Goal: Register for event/course

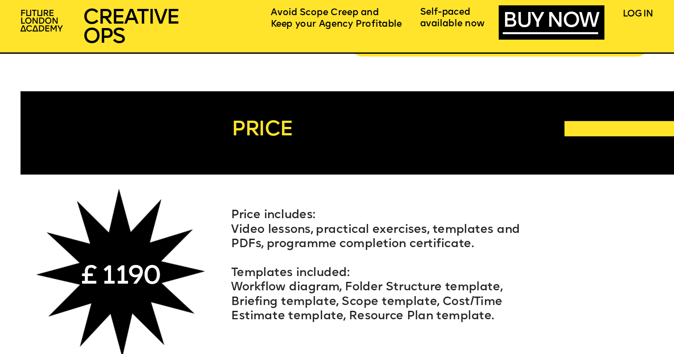
scroll to position [4182, 0]
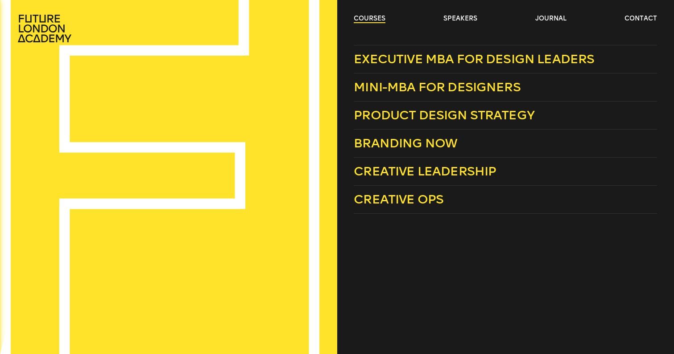
click at [378, 16] on link "courses" at bounding box center [369, 18] width 32 height 9
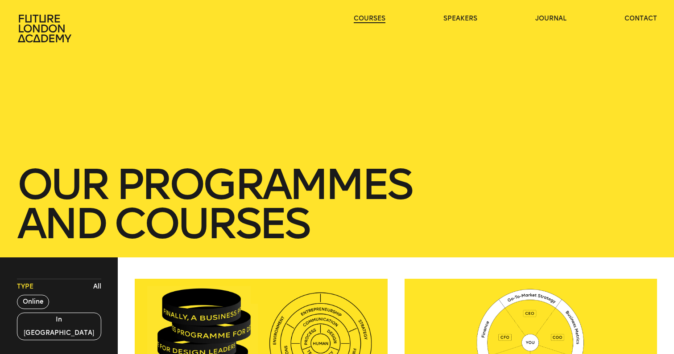
click at [378, 16] on link "courses" at bounding box center [369, 18] width 32 height 9
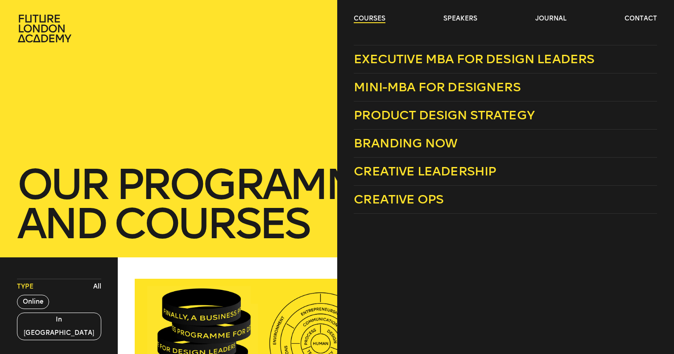
click at [382, 18] on link "courses" at bounding box center [369, 18] width 32 height 9
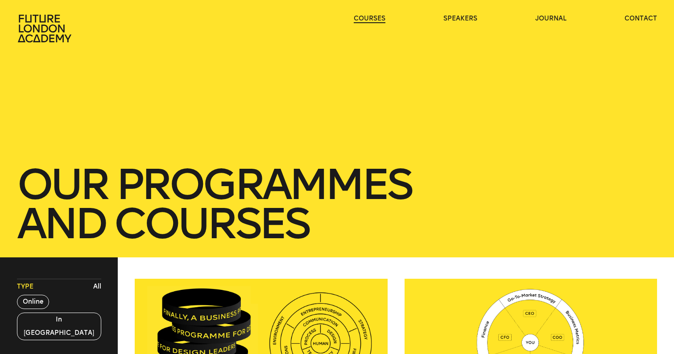
click at [382, 18] on link "courses" at bounding box center [369, 18] width 32 height 9
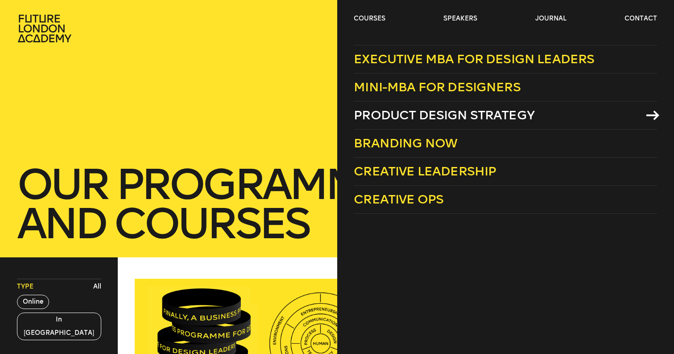
click at [424, 113] on span "Product Design Strategy" at bounding box center [443, 115] width 181 height 15
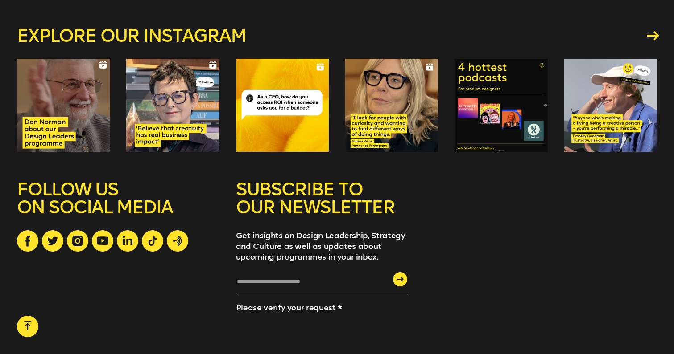
scroll to position [1329, 0]
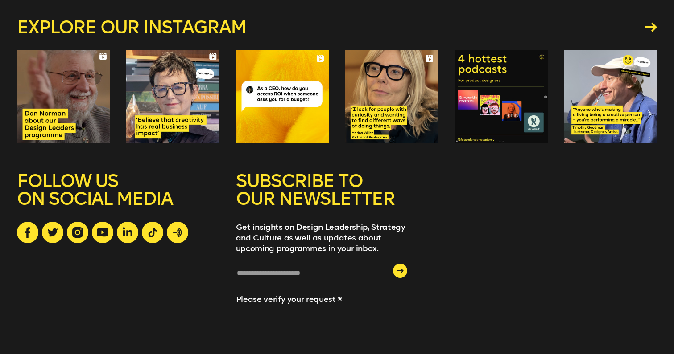
click at [515, 70] on div at bounding box center [500, 96] width 93 height 93
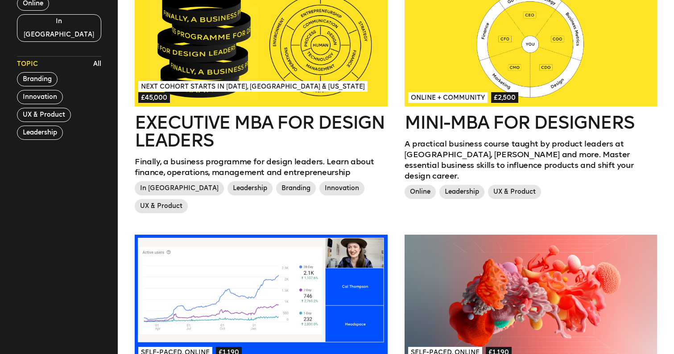
scroll to position [300, 0]
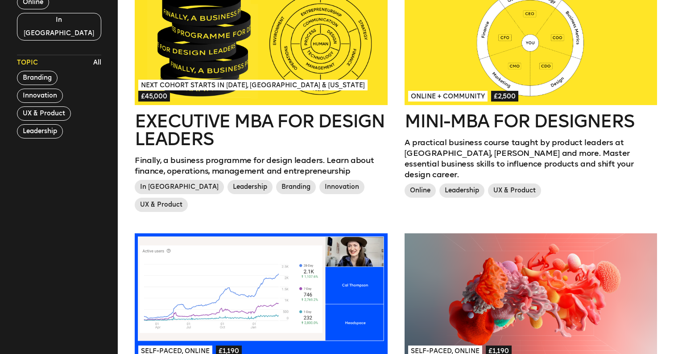
click at [322, 126] on h2 "Executive MBA for Design Leaders" at bounding box center [261, 130] width 253 height 36
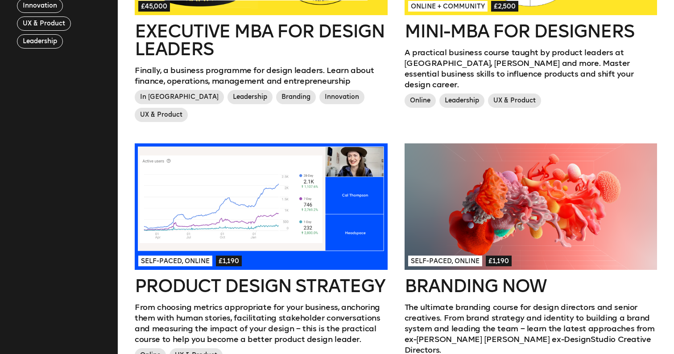
scroll to position [393, 0]
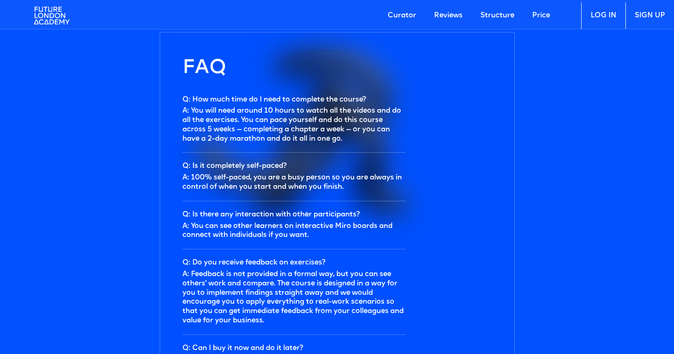
scroll to position [2618, 0]
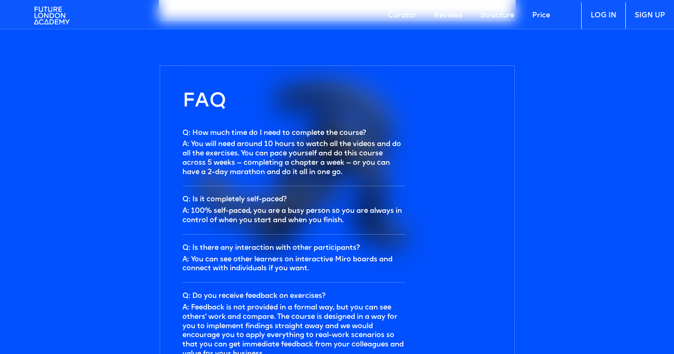
click at [532, 11] on link "Price" at bounding box center [541, 15] width 36 height 27
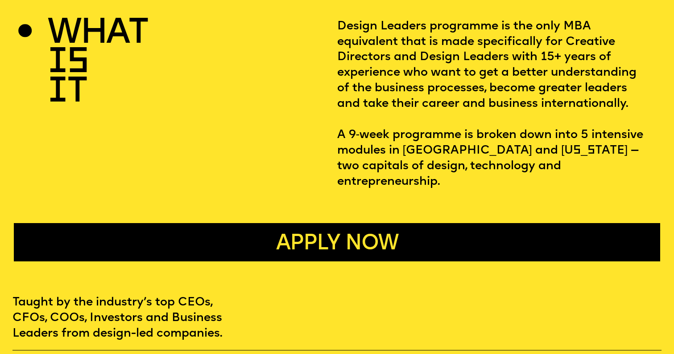
scroll to position [423, 0]
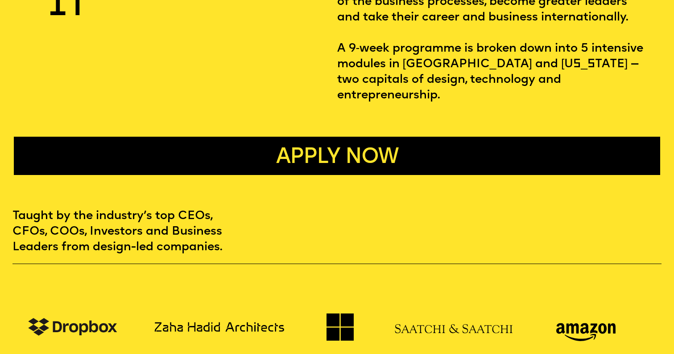
click at [324, 147] on span "Apply now" at bounding box center [337, 157] width 122 height 21
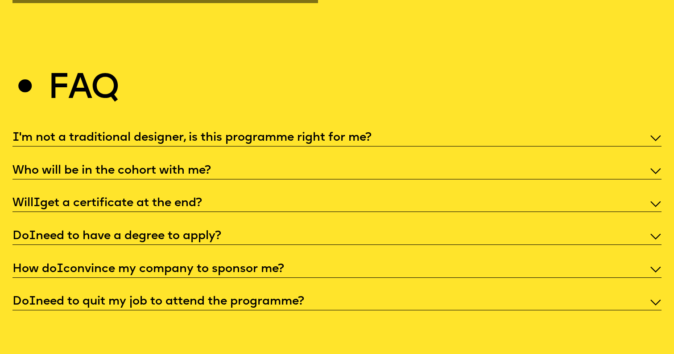
scroll to position [3170, 0]
